Goal: Task Accomplishment & Management: Complete application form

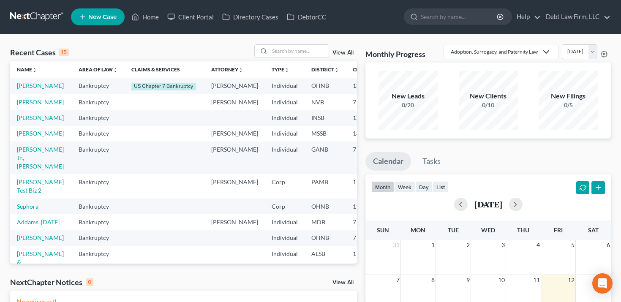
click at [104, 16] on span "New Case" at bounding box center [102, 17] width 28 height 6
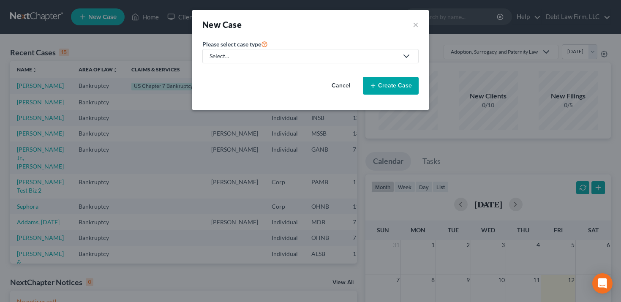
click at [253, 59] on div "Select..." at bounding box center [304, 56] width 189 height 8
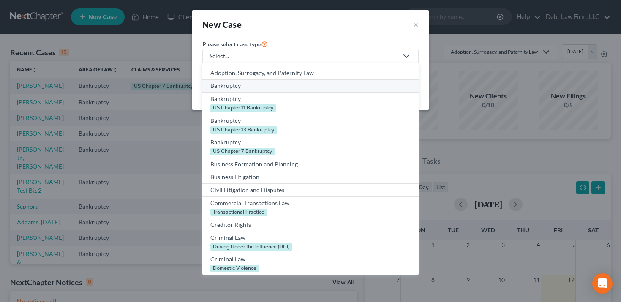
click at [247, 86] on div "Bankruptcy" at bounding box center [311, 86] width 200 height 8
select select "61"
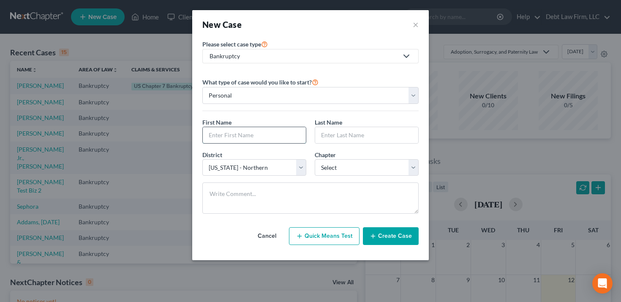
click at [237, 141] on input "text" at bounding box center [254, 135] width 103 height 16
click at [256, 145] on div "First Name * [PERSON_NAME] Last Name *" at bounding box center [310, 134] width 225 height 33
click at [256, 137] on input "[PERSON_NAME]" at bounding box center [254, 135] width 103 height 16
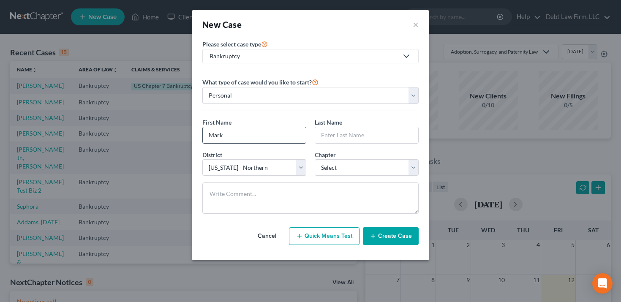
type input "Mark"
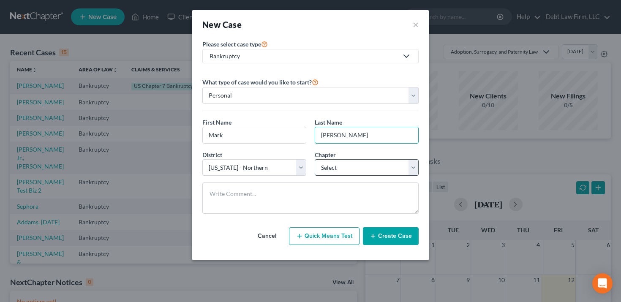
type input "[PERSON_NAME]"
click at [345, 166] on select "Select 7 11 12 13" at bounding box center [367, 167] width 104 height 17
select select "0"
click at [315, 159] on select "Select 7 11 12 13" at bounding box center [367, 167] width 104 height 17
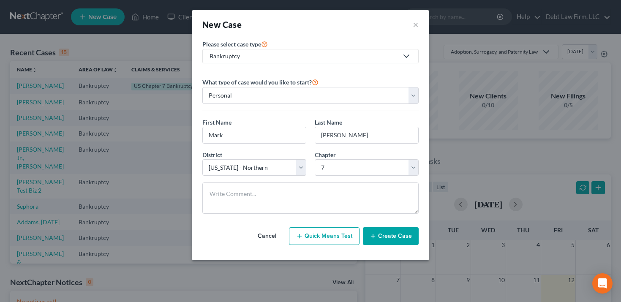
click at [375, 236] on line "button" at bounding box center [373, 236] width 4 height 0
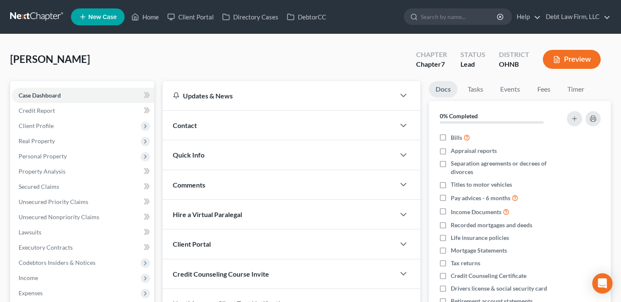
click at [369, 126] on div "Contact" at bounding box center [279, 125] width 233 height 29
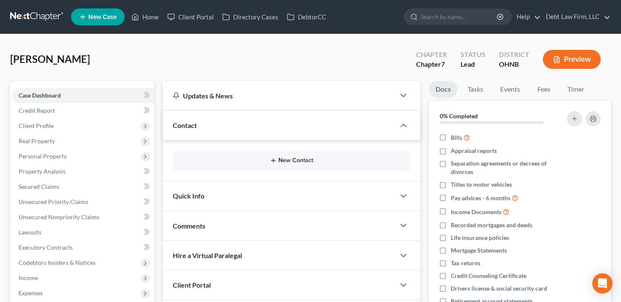
click at [351, 161] on button "New Contact" at bounding box center [292, 160] width 224 height 7
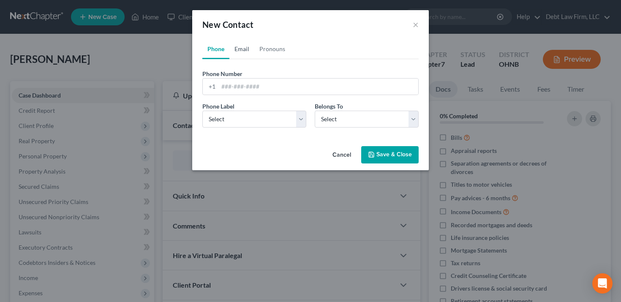
click at [241, 49] on link "Email" at bounding box center [242, 49] width 25 height 20
click at [249, 82] on input "email" at bounding box center [319, 87] width 200 height 16
type input "[PERSON_NAME][EMAIL_ADDRESS][DOMAIN_NAME]"
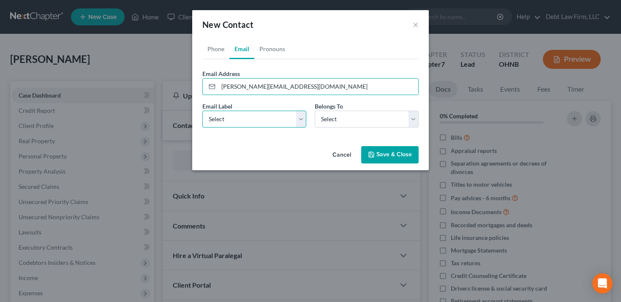
click at [265, 119] on select "Select Home Work Other" at bounding box center [255, 119] width 104 height 17
select select "1"
click at [203, 111] on select "Select Home Work Other" at bounding box center [255, 119] width 104 height 17
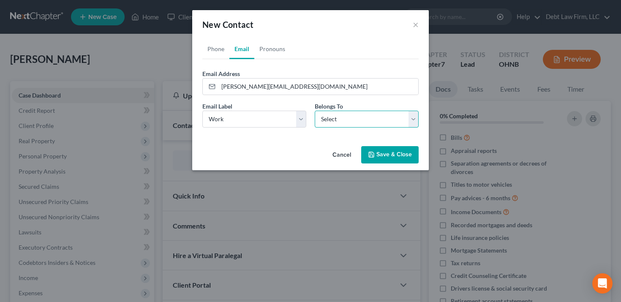
click at [334, 116] on select "Select Client Other" at bounding box center [367, 119] width 104 height 17
select select "0"
click at [315, 111] on select "Select Client Other" at bounding box center [367, 119] width 104 height 17
click at [408, 156] on button "Save & Close" at bounding box center [389, 155] width 57 height 18
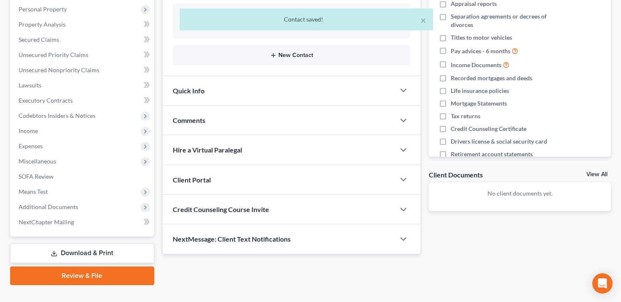
scroll to position [161, 0]
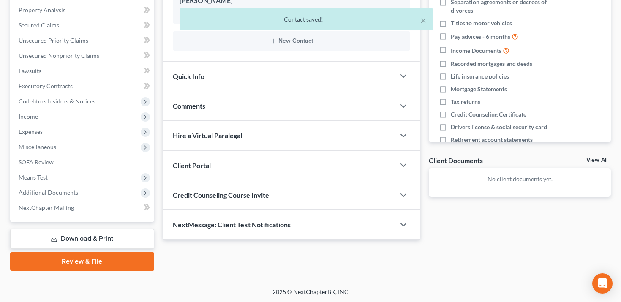
click at [334, 168] on div "Client Portal" at bounding box center [279, 165] width 233 height 29
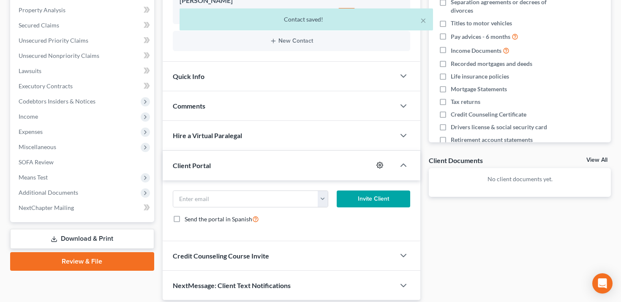
click at [382, 164] on icon "button" at bounding box center [380, 165] width 6 height 6
select select "0"
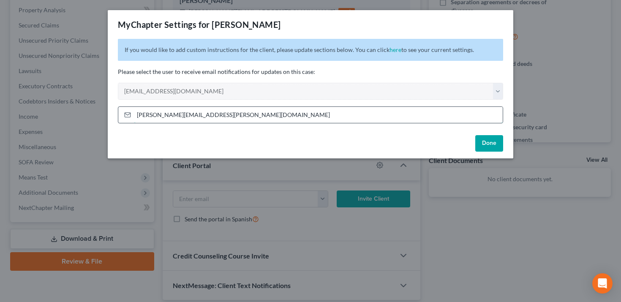
click at [390, 119] on input "[PERSON_NAME][EMAIL_ADDRESS][PERSON_NAME][DOMAIN_NAME]" at bounding box center [318, 115] width 369 height 16
type input "[EMAIL_ADDRESS][DOMAIN_NAME]"
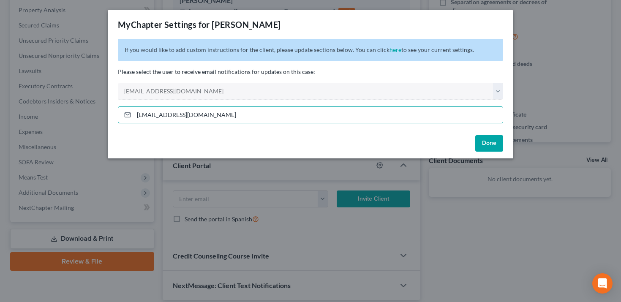
click at [487, 142] on button "Done" at bounding box center [490, 143] width 28 height 17
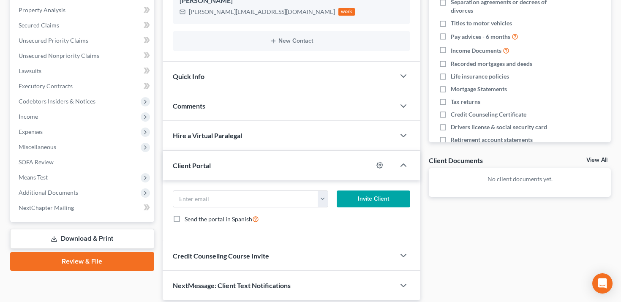
scroll to position [192, 0]
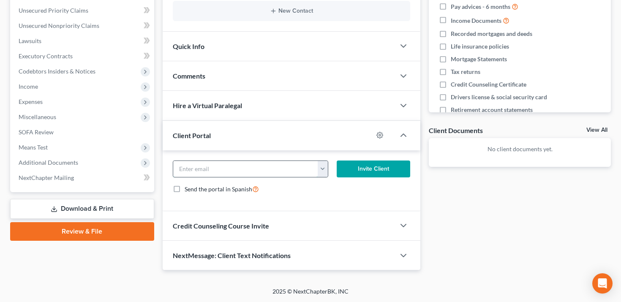
click at [317, 165] on input "email" at bounding box center [245, 169] width 145 height 16
click at [323, 169] on button "button" at bounding box center [323, 169] width 10 height 16
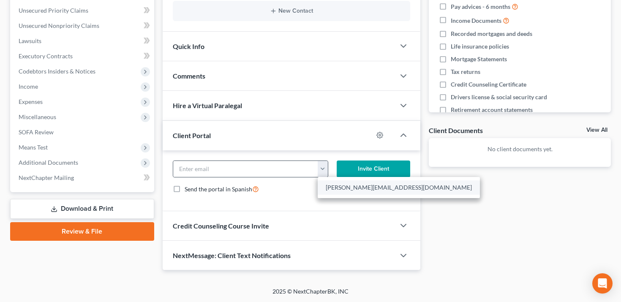
click at [324, 187] on link "[PERSON_NAME][EMAIL_ADDRESS][DOMAIN_NAME]" at bounding box center [399, 188] width 162 height 14
type input "[PERSON_NAME][EMAIL_ADDRESS][DOMAIN_NAME]"
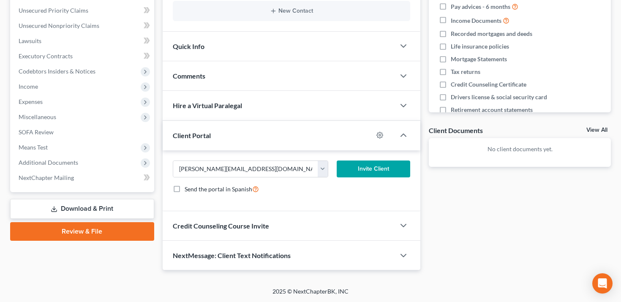
click at [324, 187] on div "Send the portal in Spanish" at bounding box center [292, 189] width 238 height 10
click at [348, 169] on button "Invite Client" at bounding box center [374, 169] width 74 height 17
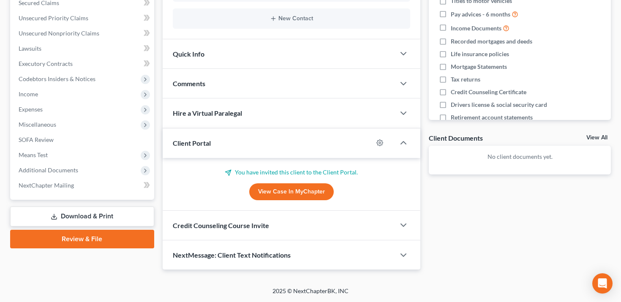
scroll to position [183, 0]
